Goal: Transaction & Acquisition: Purchase product/service

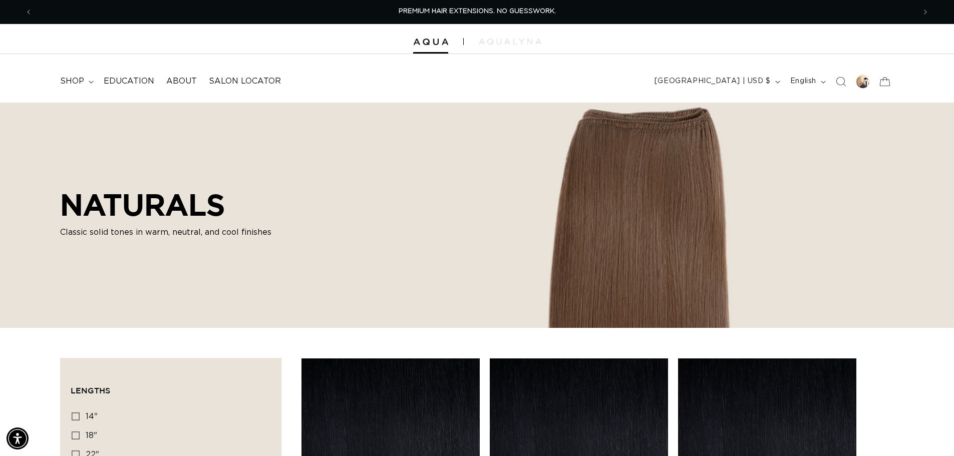
click at [838, 83] on icon "Search" at bounding box center [841, 82] width 10 height 10
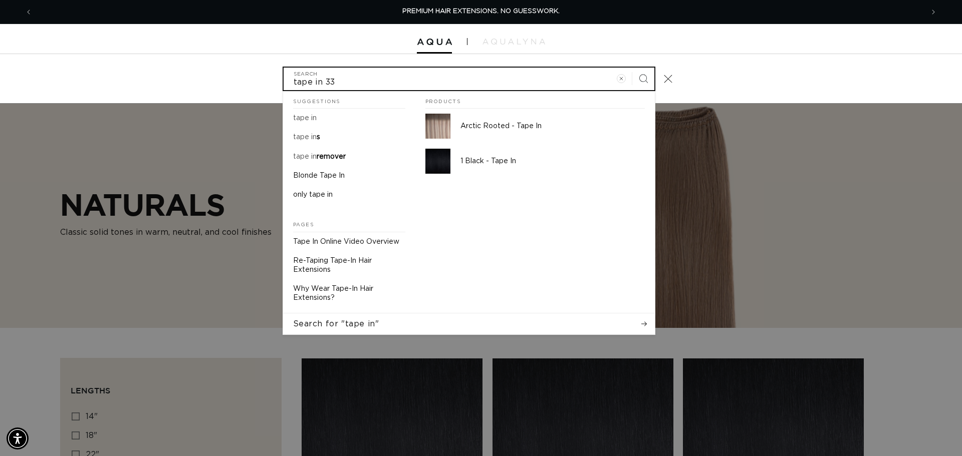
type input "tape in 33"
click at [632, 68] on button "Search" at bounding box center [643, 79] width 22 height 22
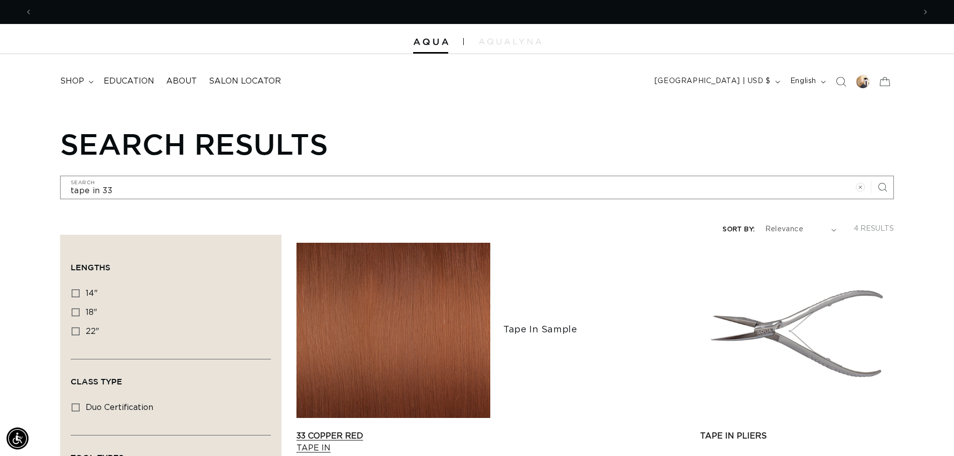
click at [367, 430] on link "33 Copper Red Tape In" at bounding box center [393, 442] width 194 height 24
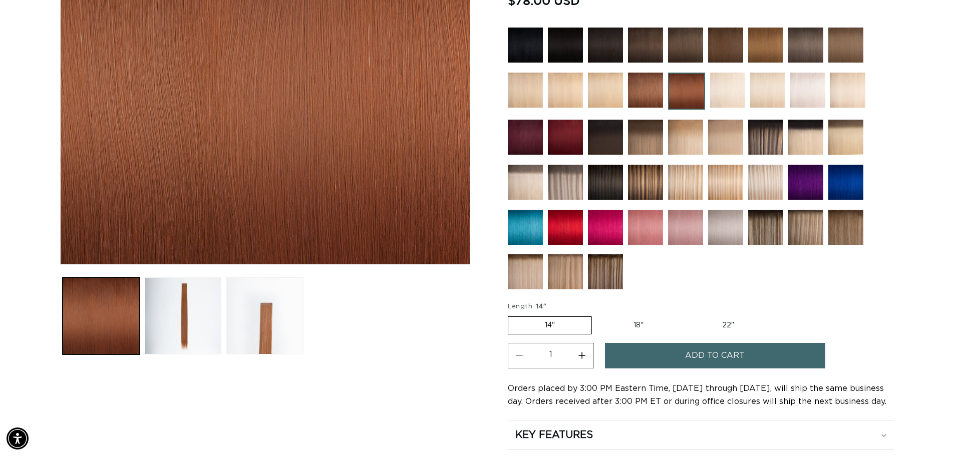
scroll to position [378, 0]
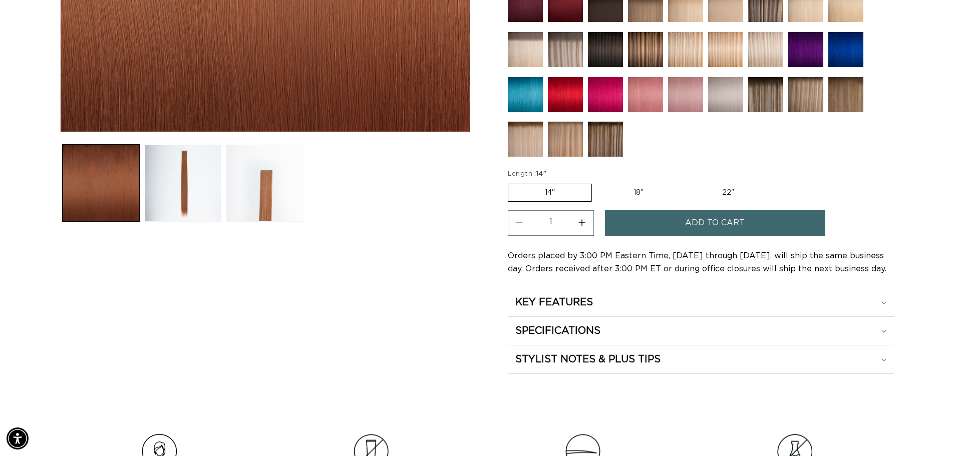
click at [649, 195] on label "18" Variant sold out or unavailable" at bounding box center [638, 192] width 83 height 17
click at [597, 182] on input "18" Variant sold out or unavailable" at bounding box center [597, 182] width 1 height 1
radio input "true"
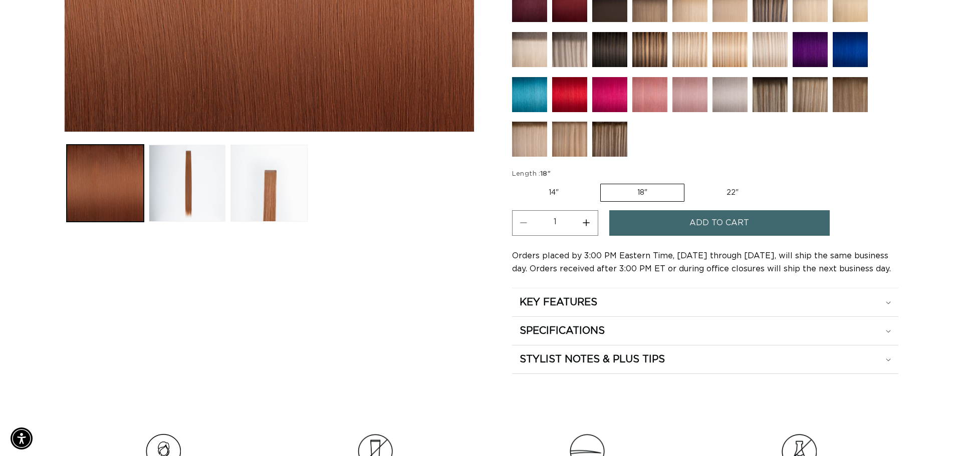
scroll to position [0, 1766]
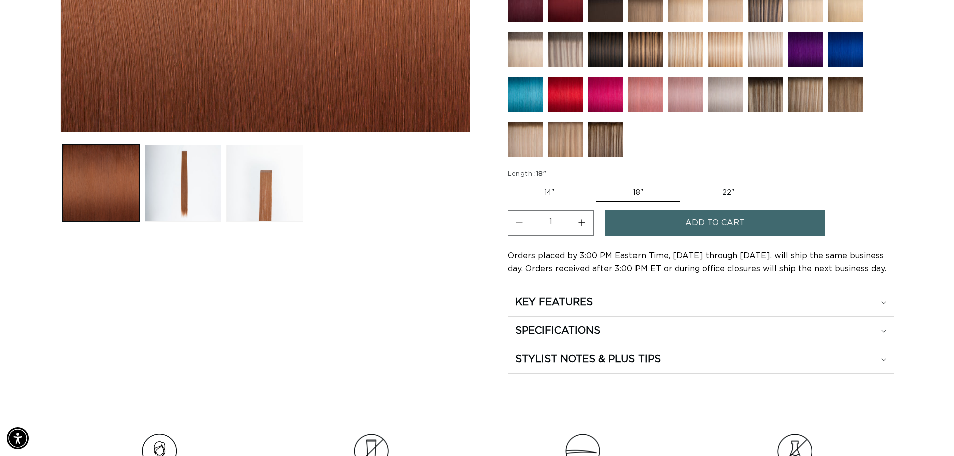
click at [714, 222] on span "Add to cart" at bounding box center [715, 223] width 60 height 26
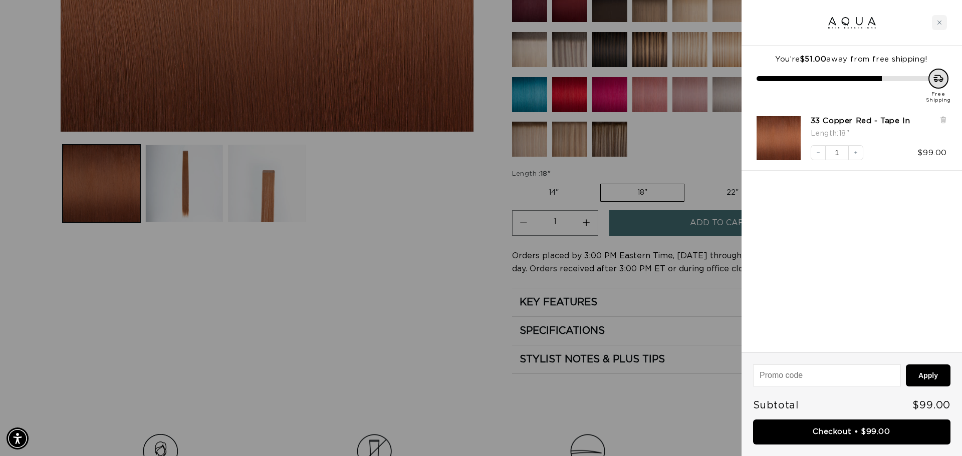
scroll to position [0, 1781]
click at [829, 430] on link "Checkout • $99.00" at bounding box center [851, 433] width 197 height 26
